Goal: Task Accomplishment & Management: Complete application form

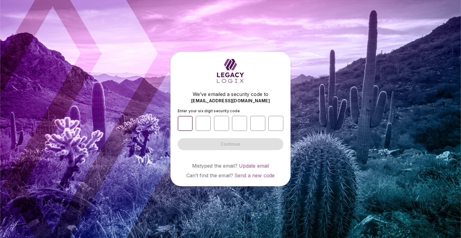
click at [186, 123] on input "number" at bounding box center [185, 123] width 15 height 15
type input "*"
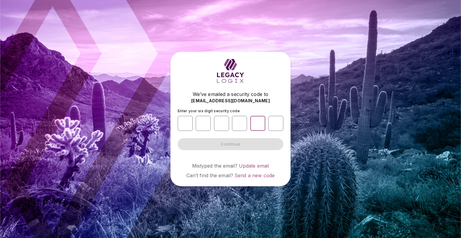
type input "*"
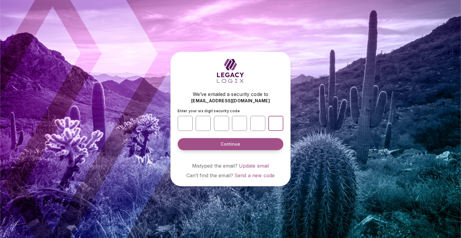
type input "*"
click at [212, 143] on button "Continue" at bounding box center [231, 144] width 106 height 12
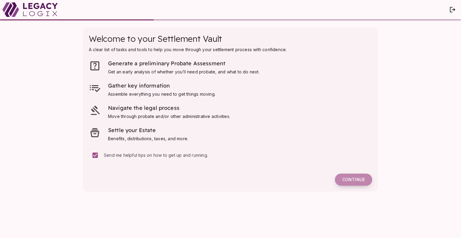
click at [347, 180] on span "Continue" at bounding box center [353, 179] width 23 height 5
